Goal: Task Accomplishment & Management: Manage account settings

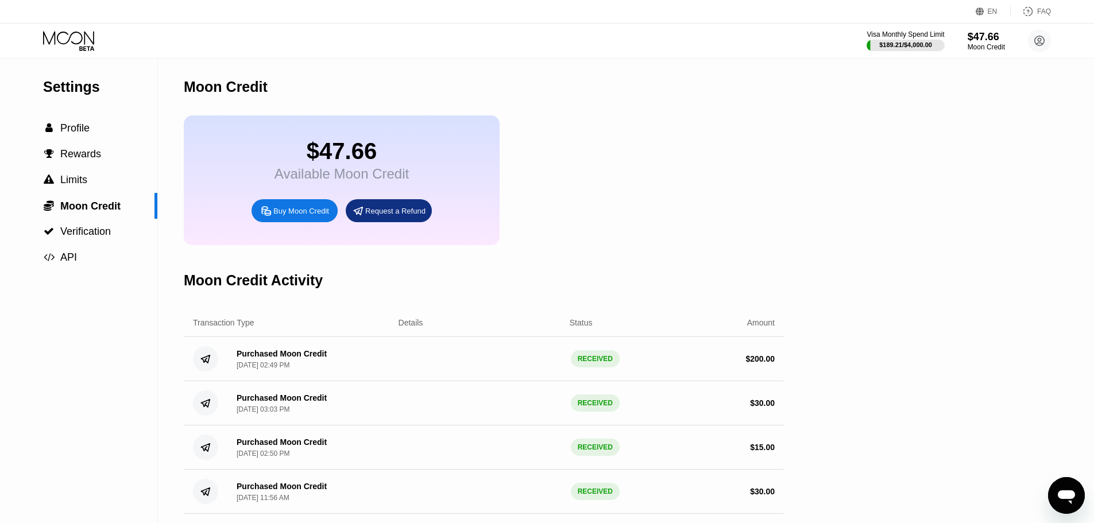
click at [58, 38] on icon at bounding box center [69, 41] width 53 height 20
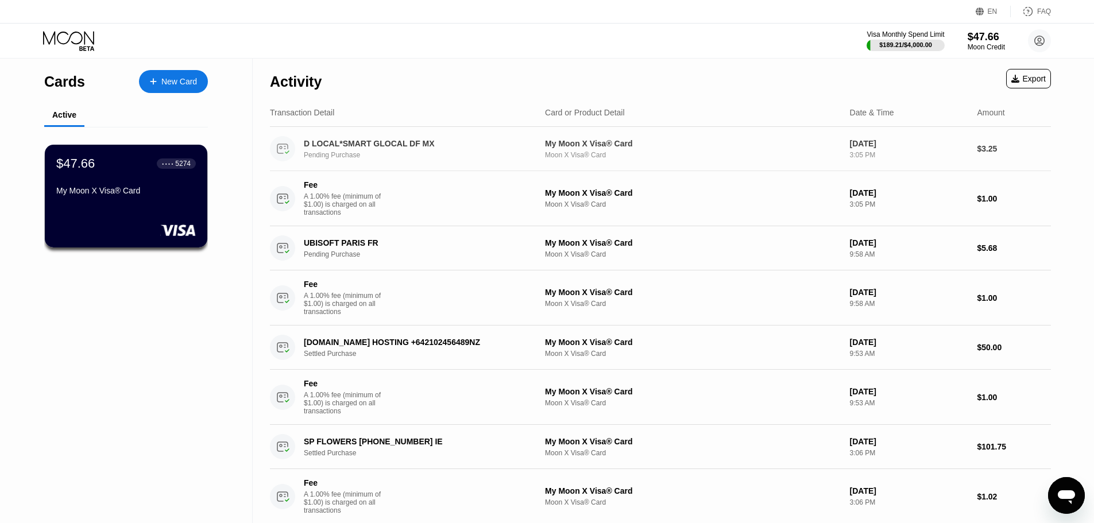
click at [992, 151] on div "$3.25" at bounding box center [1014, 148] width 74 height 9
